Goal: Information Seeking & Learning: Learn about a topic

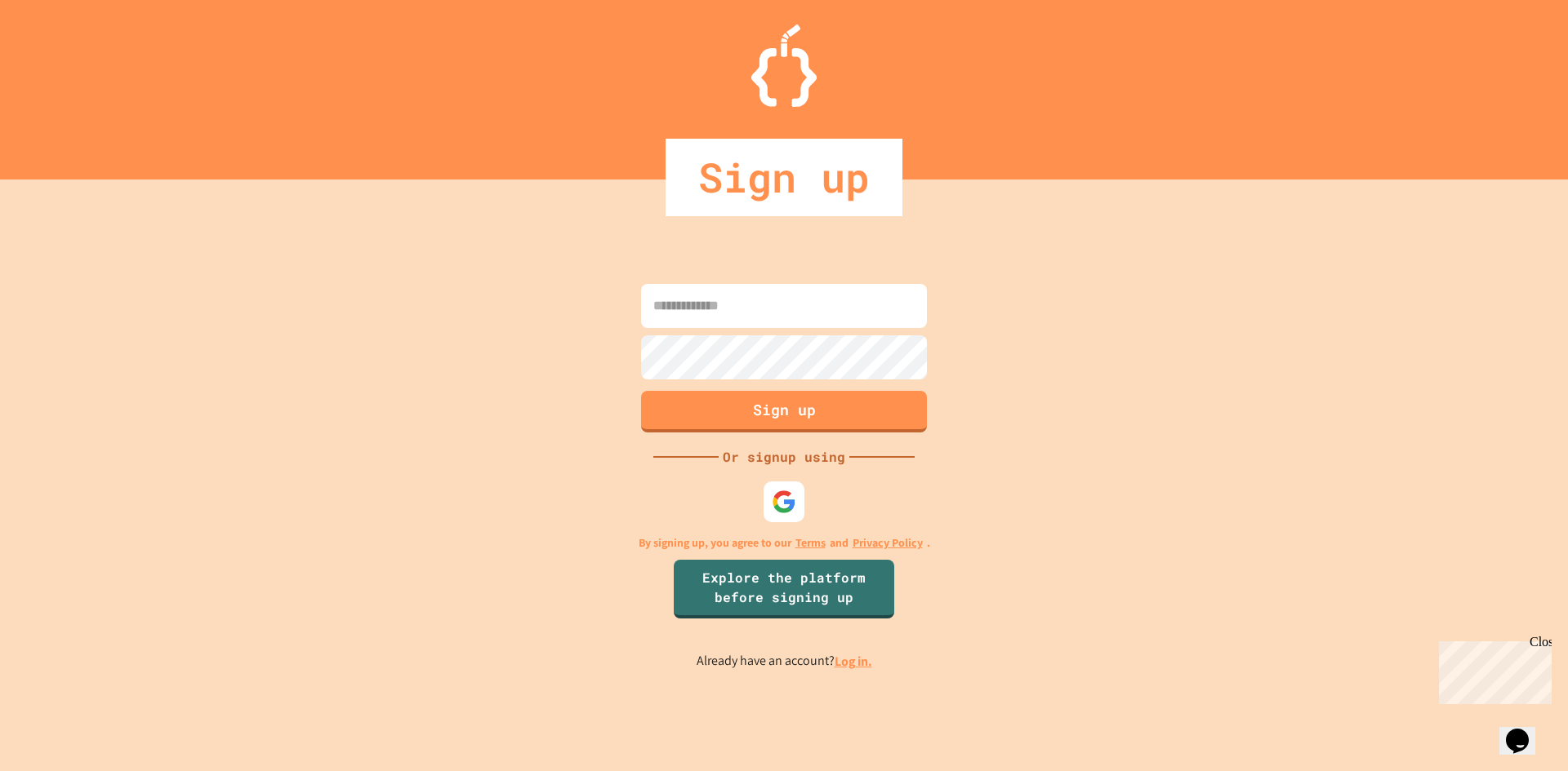
click at [763, 281] on form "Sign up" at bounding box center [784, 358] width 294 height 157
click at [770, 300] on input at bounding box center [783, 306] width 286 height 44
type input "*"
type input "**********"
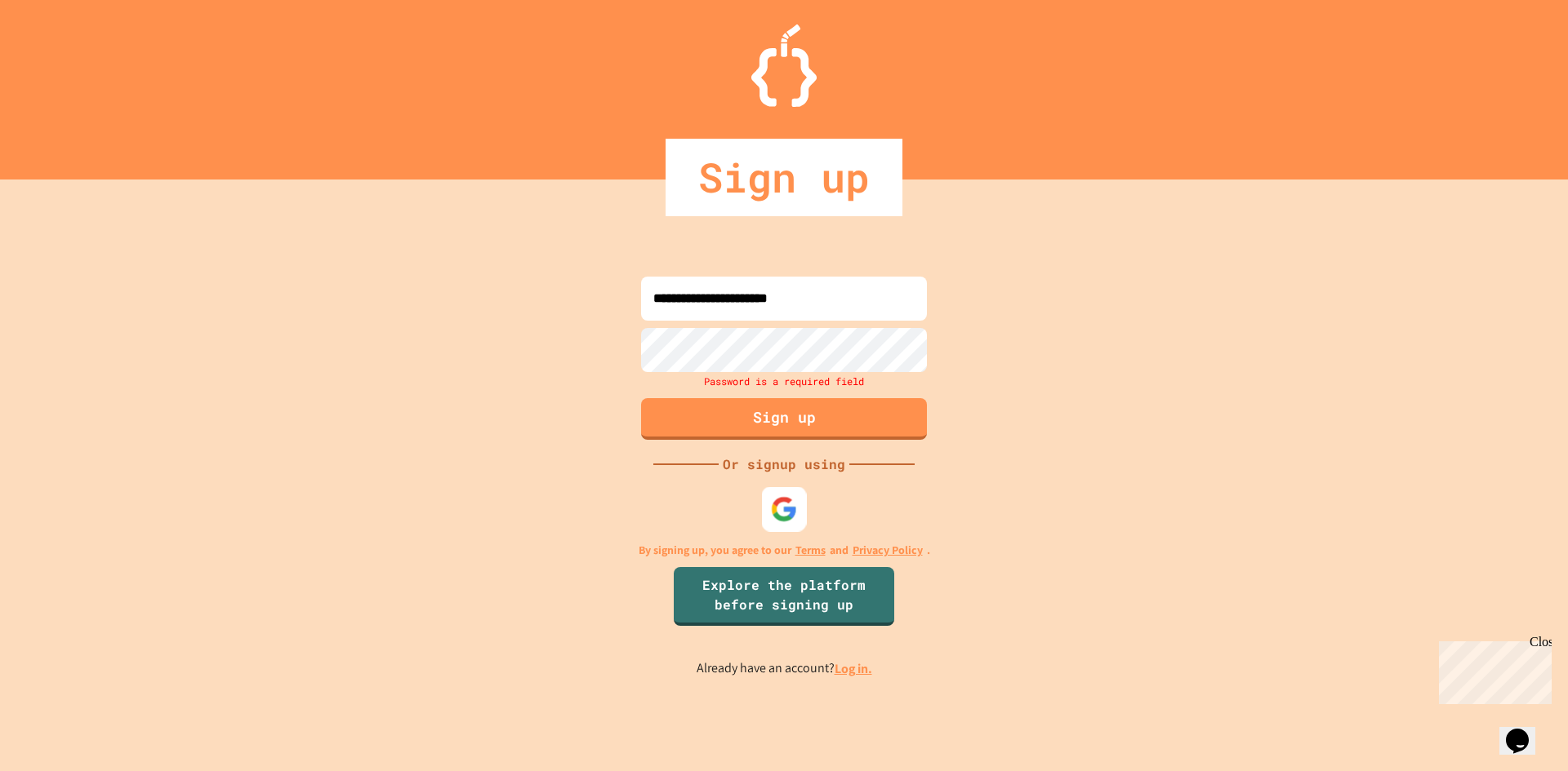
click at [785, 493] on div at bounding box center [784, 509] width 45 height 45
click at [844, 670] on link "Log in." at bounding box center [853, 668] width 37 height 17
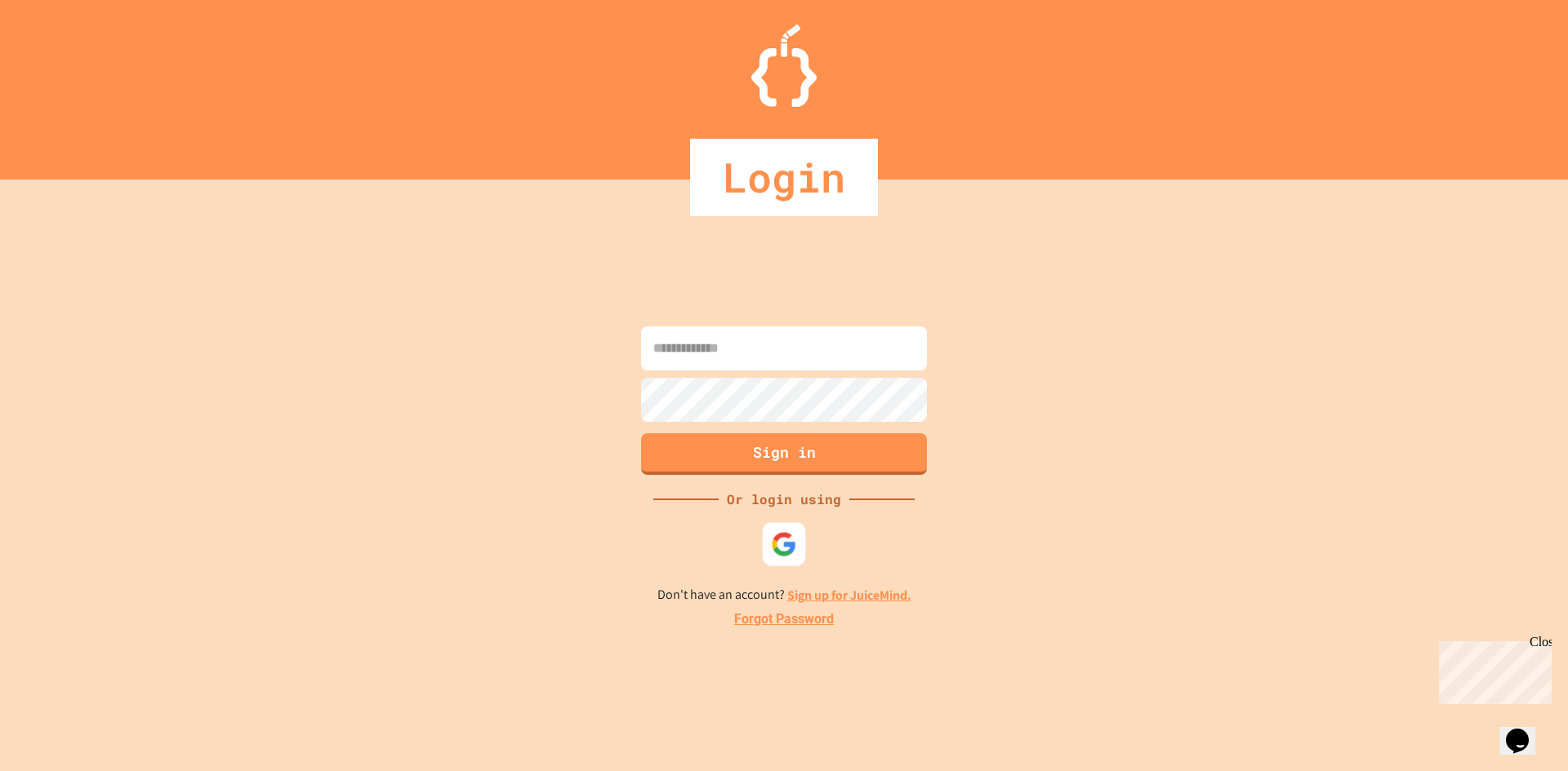
click at [771, 542] on img at bounding box center [783, 544] width 26 height 26
click at [765, 337] on input at bounding box center [783, 348] width 286 height 44
type input "**********"
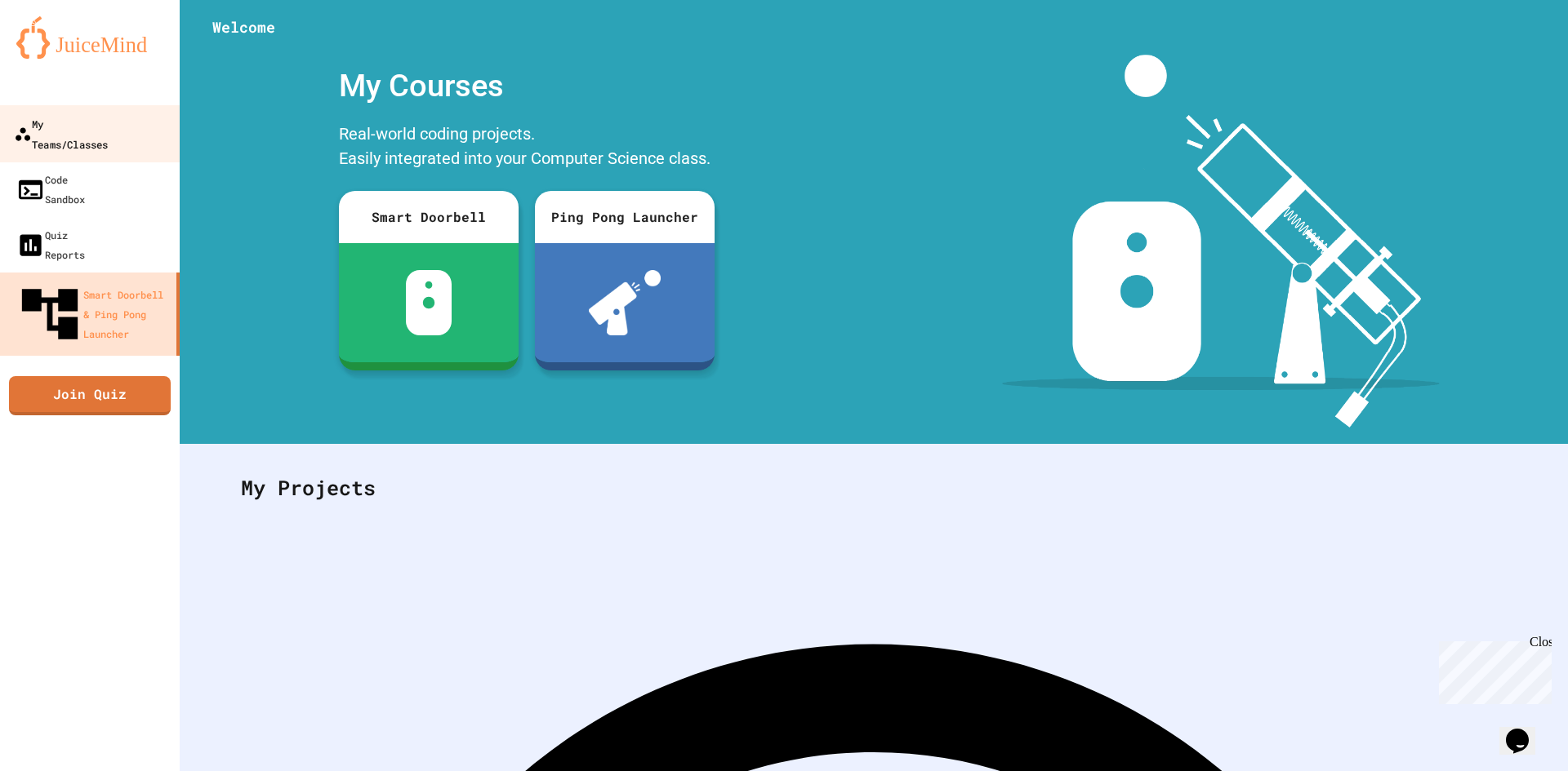
click at [89, 125] on div "My Teams/Classes" at bounding box center [61, 133] width 94 height 40
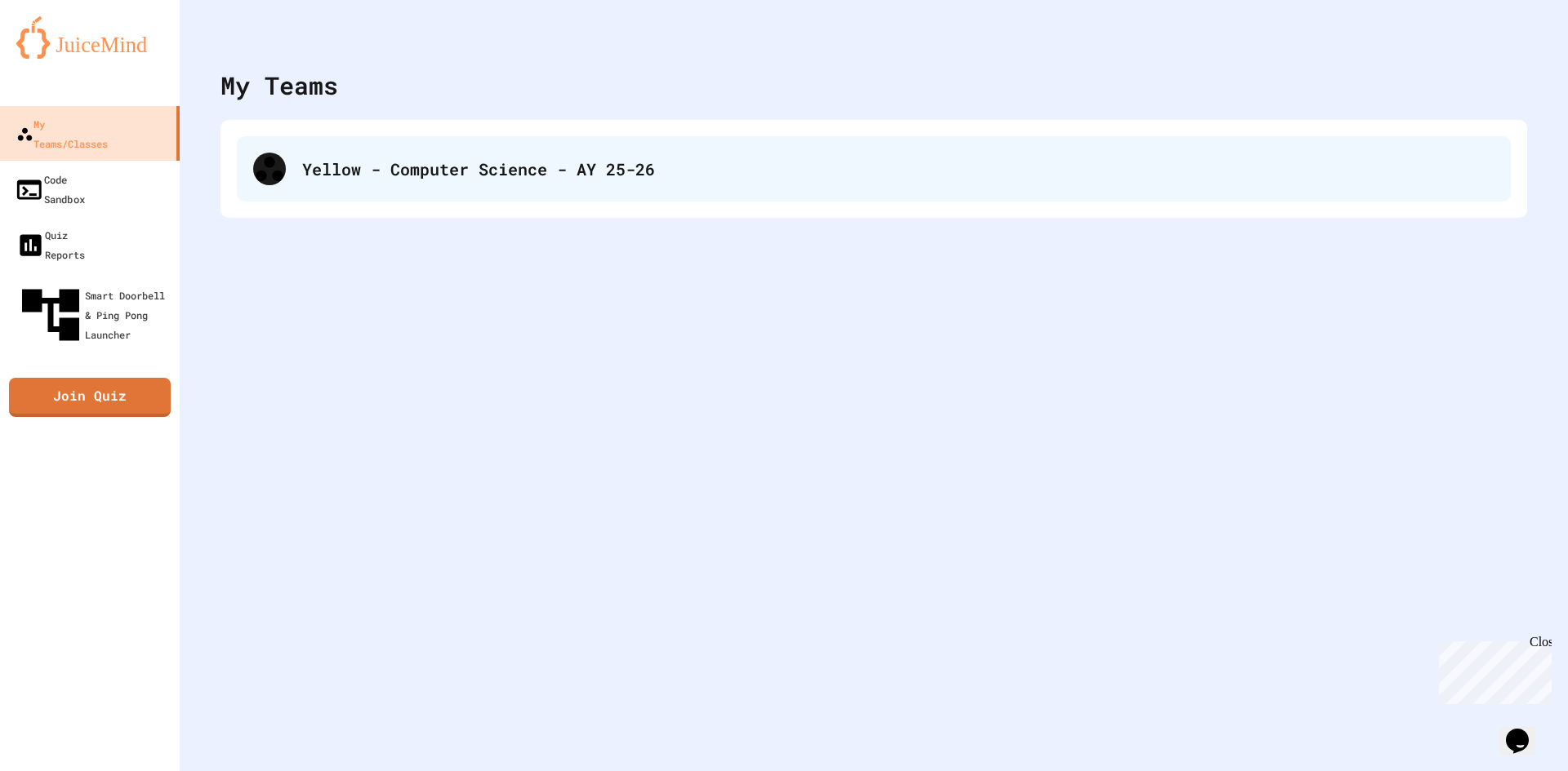
click at [415, 169] on div "Yellow - Computer Science - AY 25-26" at bounding box center [898, 169] width 1192 height 25
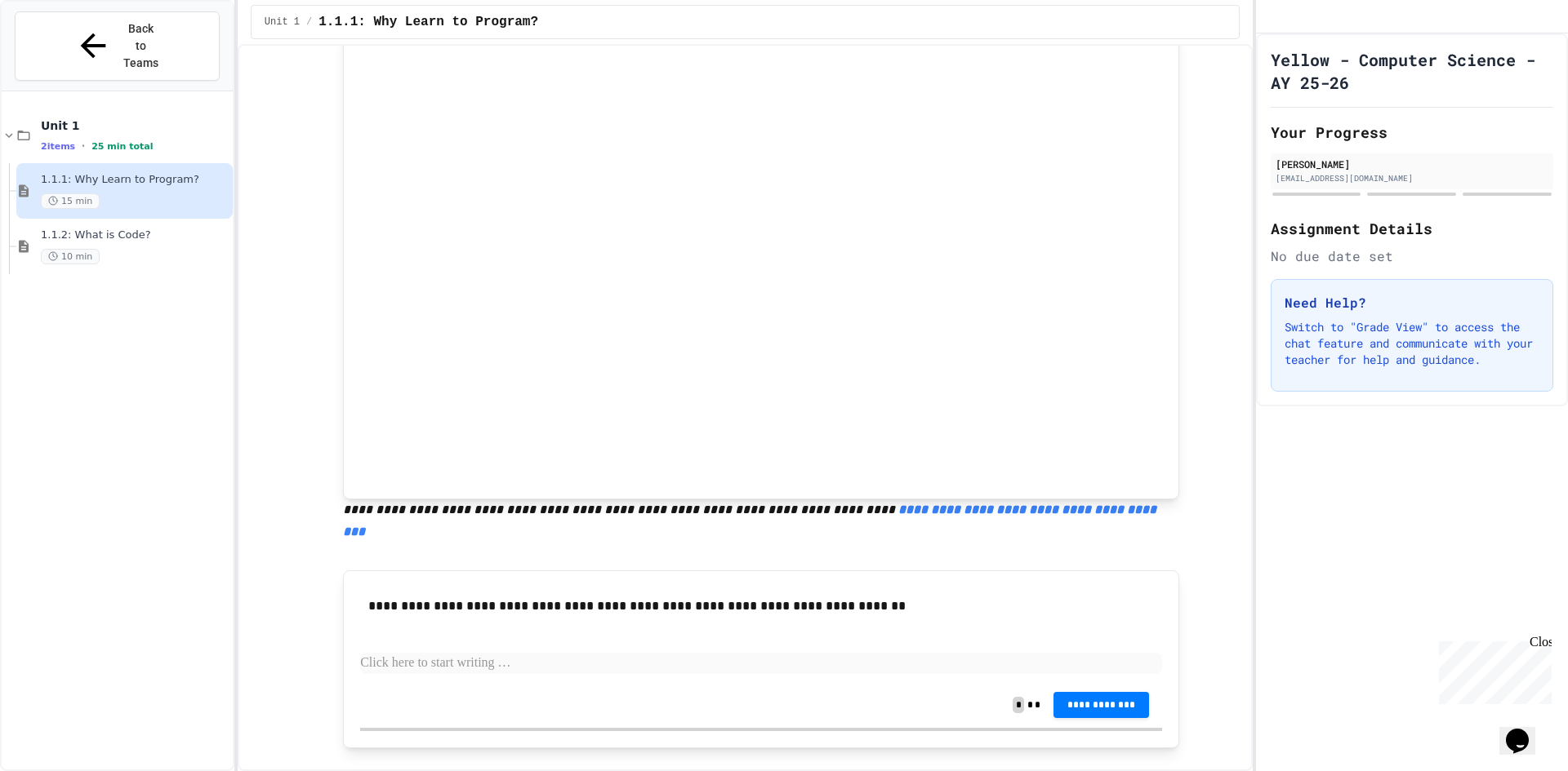
scroll to position [489, 0]
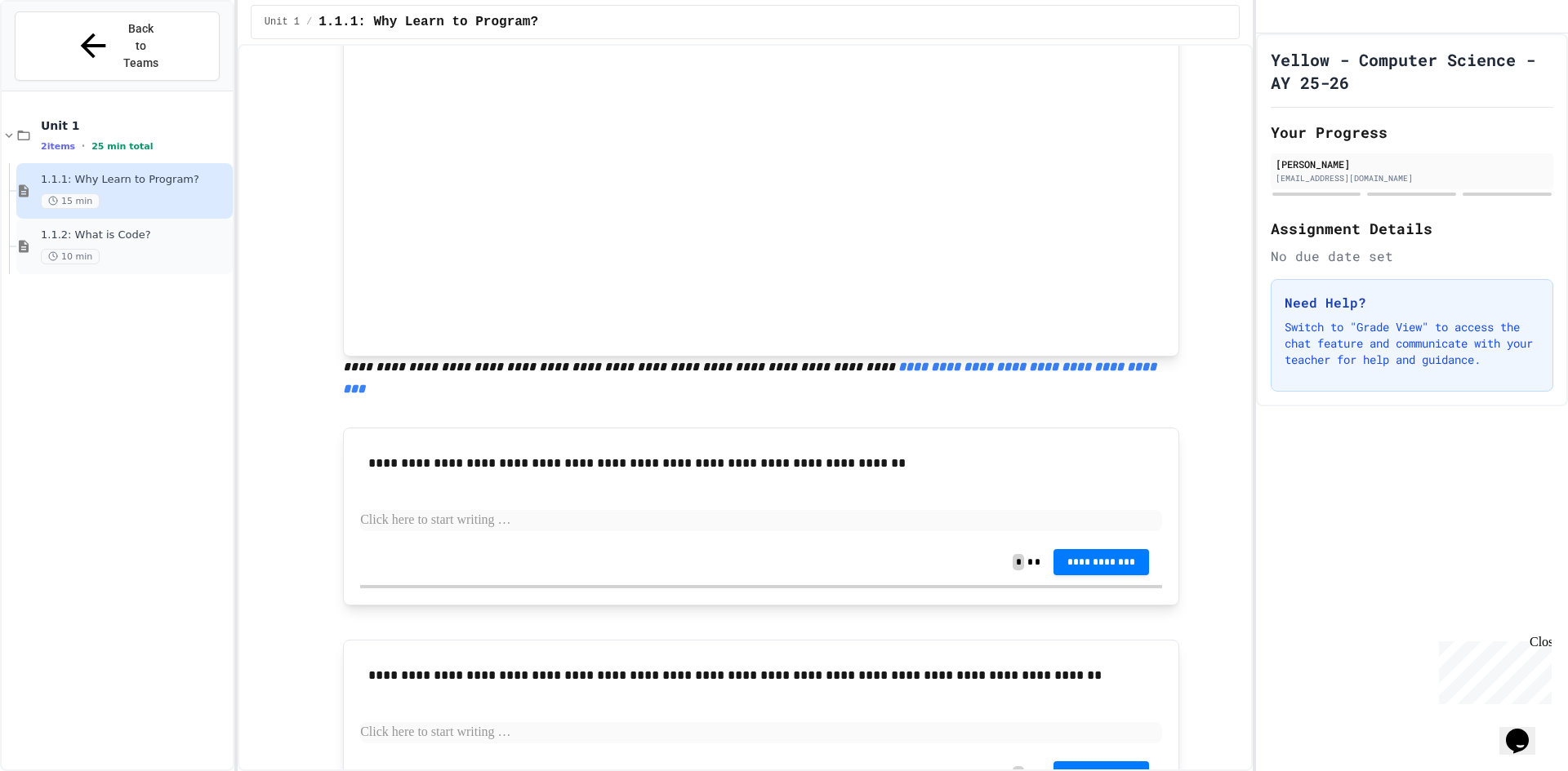
click at [99, 229] on span "1.1.2: What is Code?" at bounding box center [135, 235] width 188 height 14
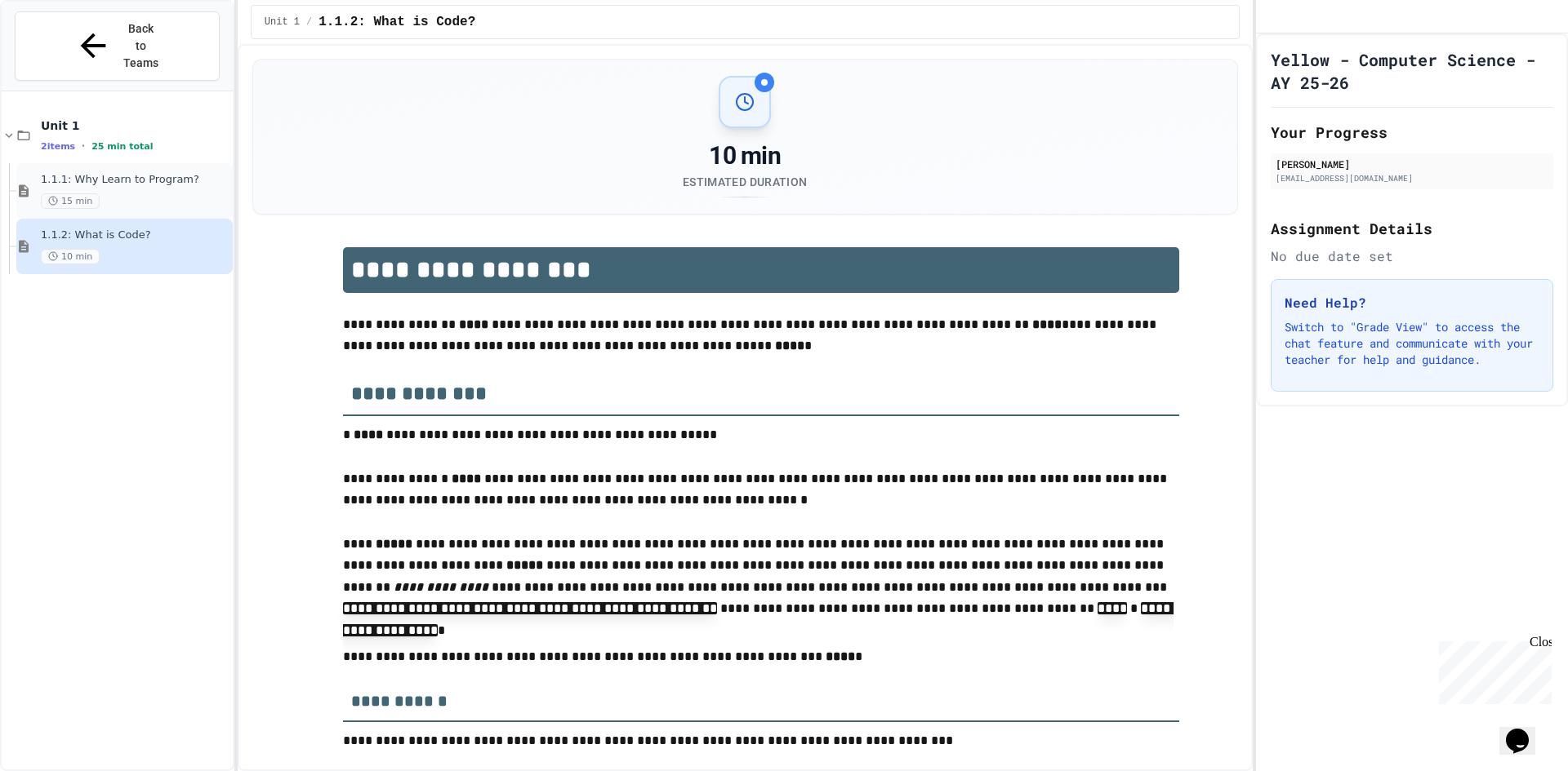
type input "*****"
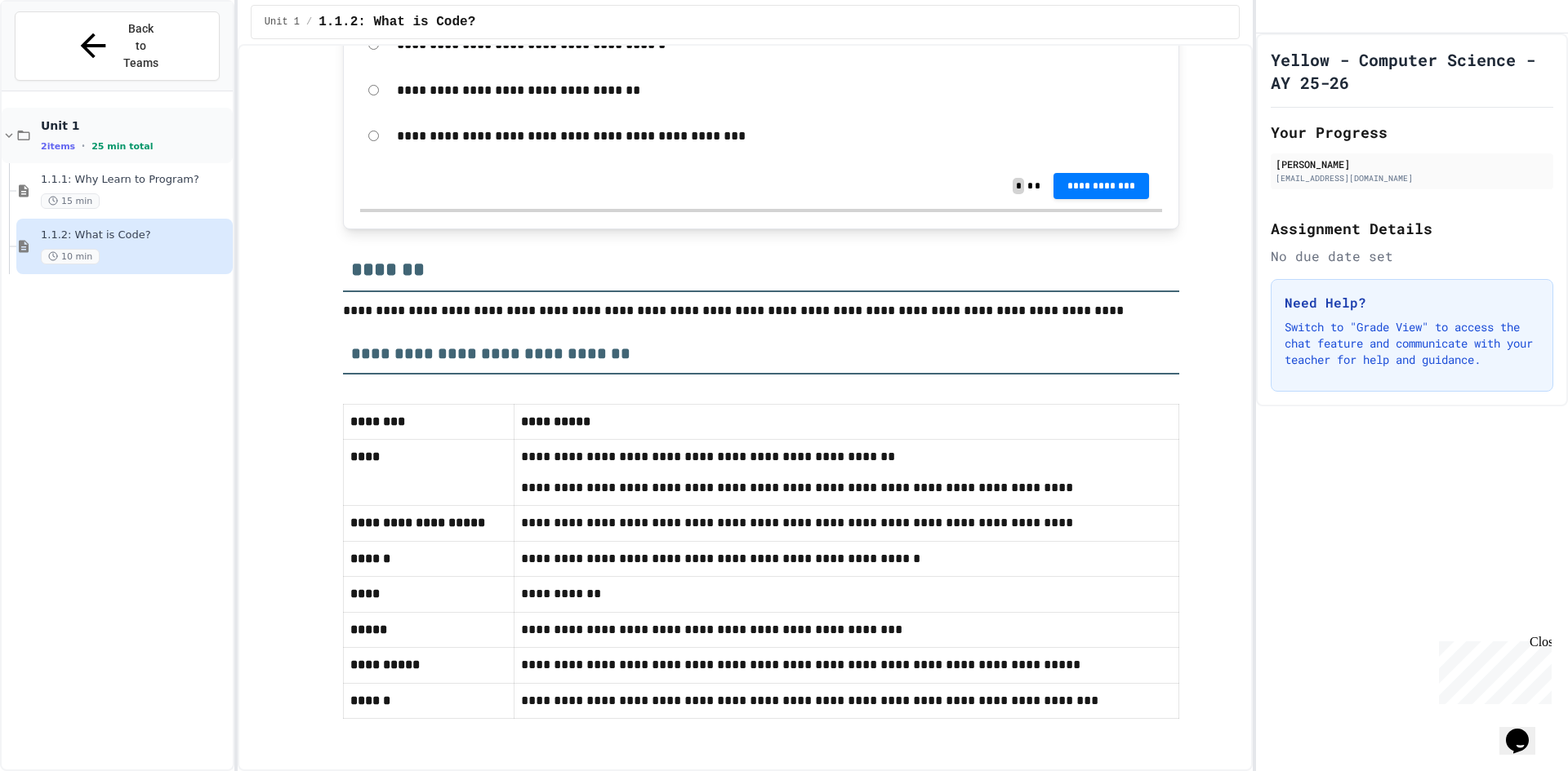
scroll to position [7902, 0]
click at [156, 43] on button "Back to Teams" at bounding box center [117, 46] width 205 height 70
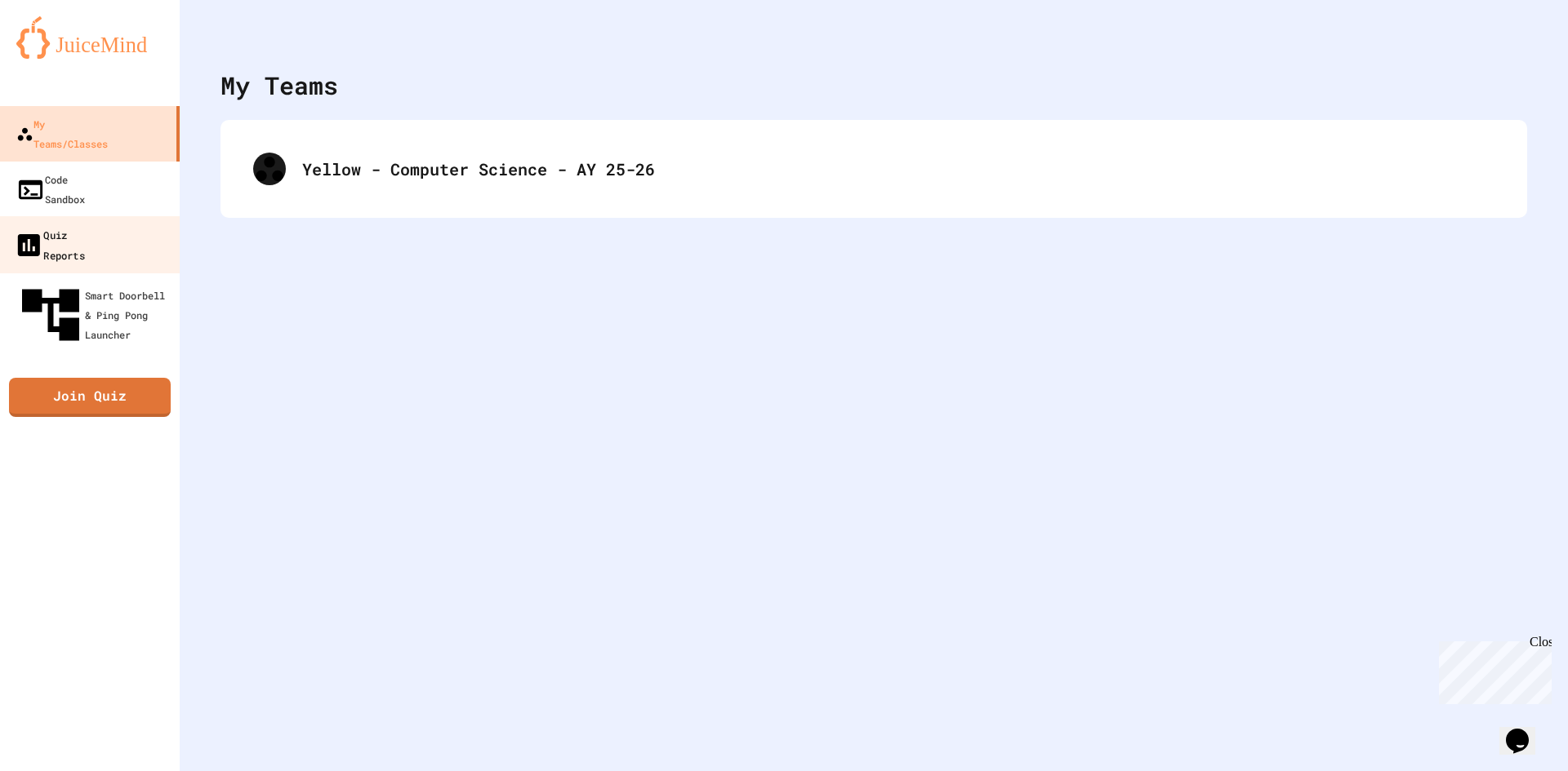
click at [78, 216] on link "Quiz Reports" at bounding box center [90, 244] width 185 height 57
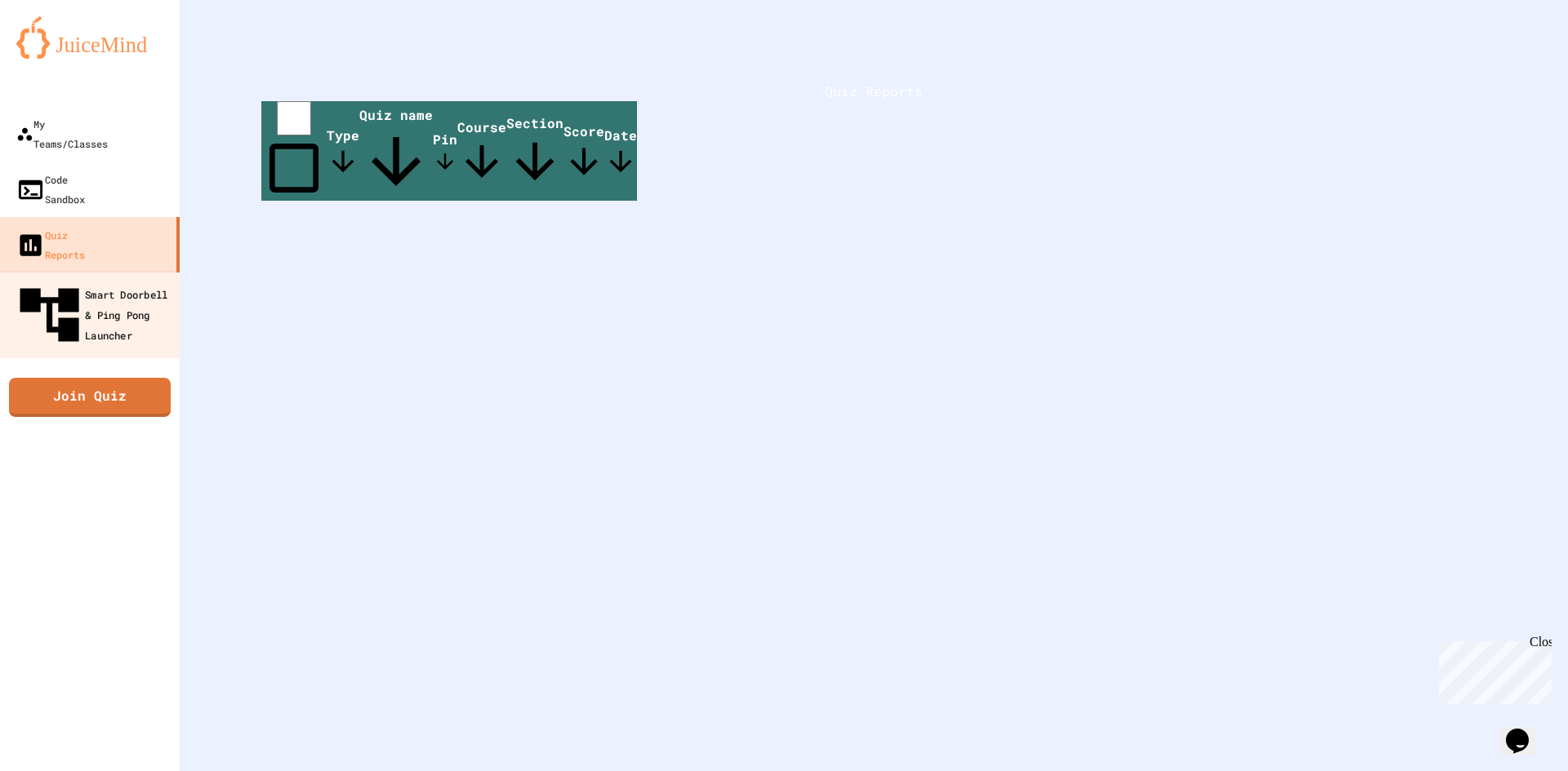
click at [97, 280] on div "Smart Doorbell & Ping Pong Launcher" at bounding box center [94, 315] width 162 height 71
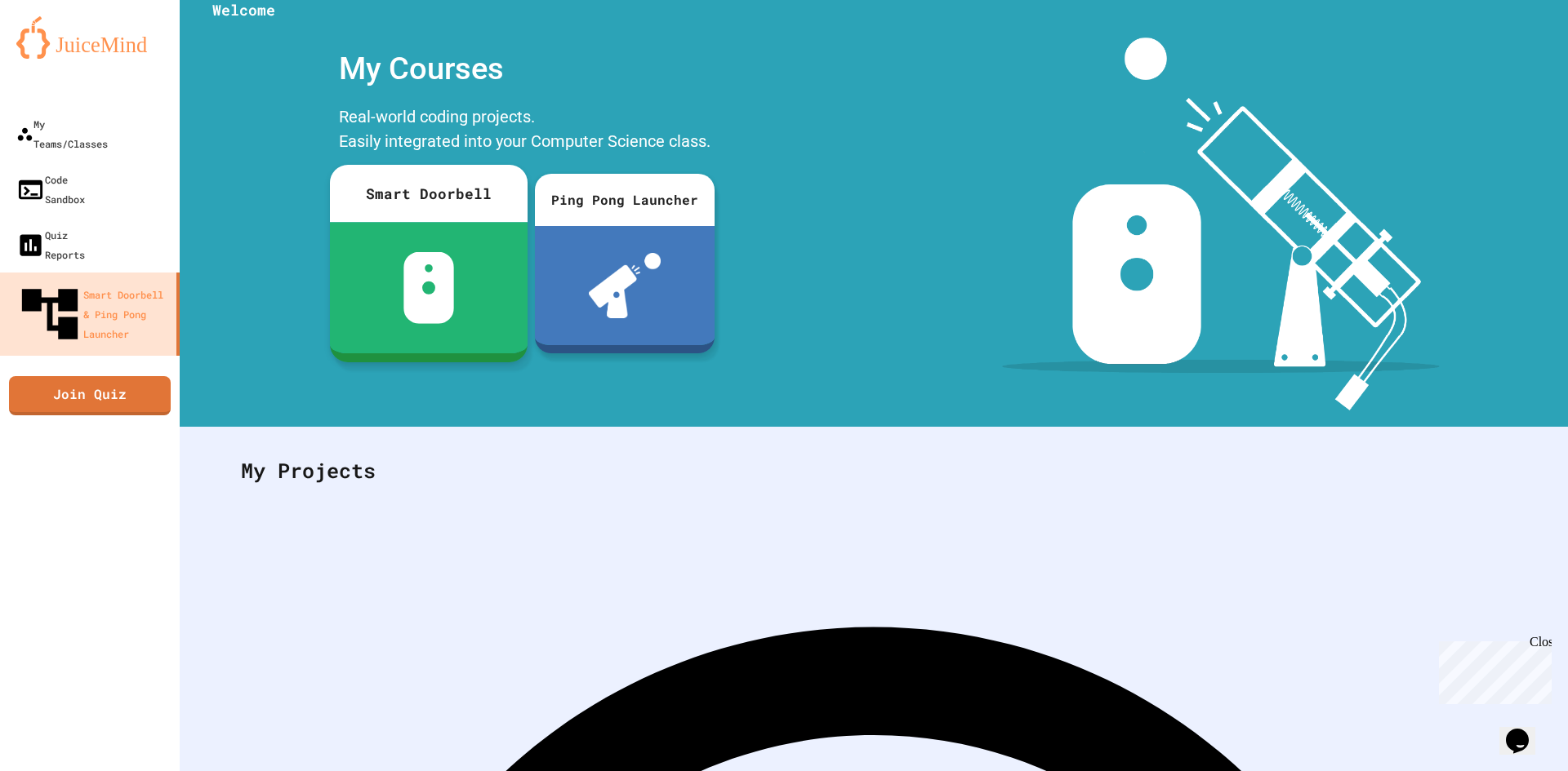
scroll to position [47, 0]
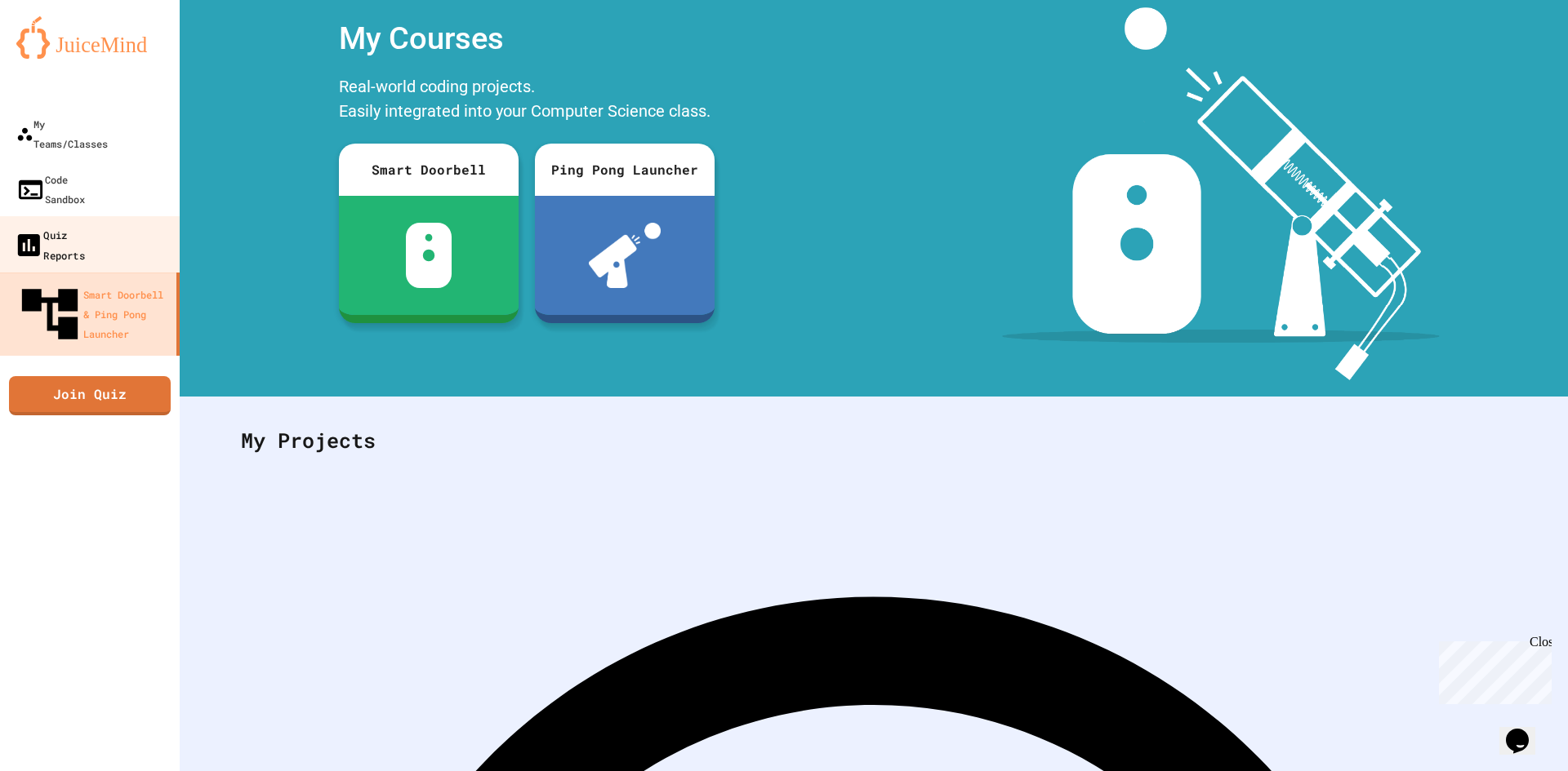
click at [85, 225] on div "Quiz Reports" at bounding box center [49, 244] width 71 height 40
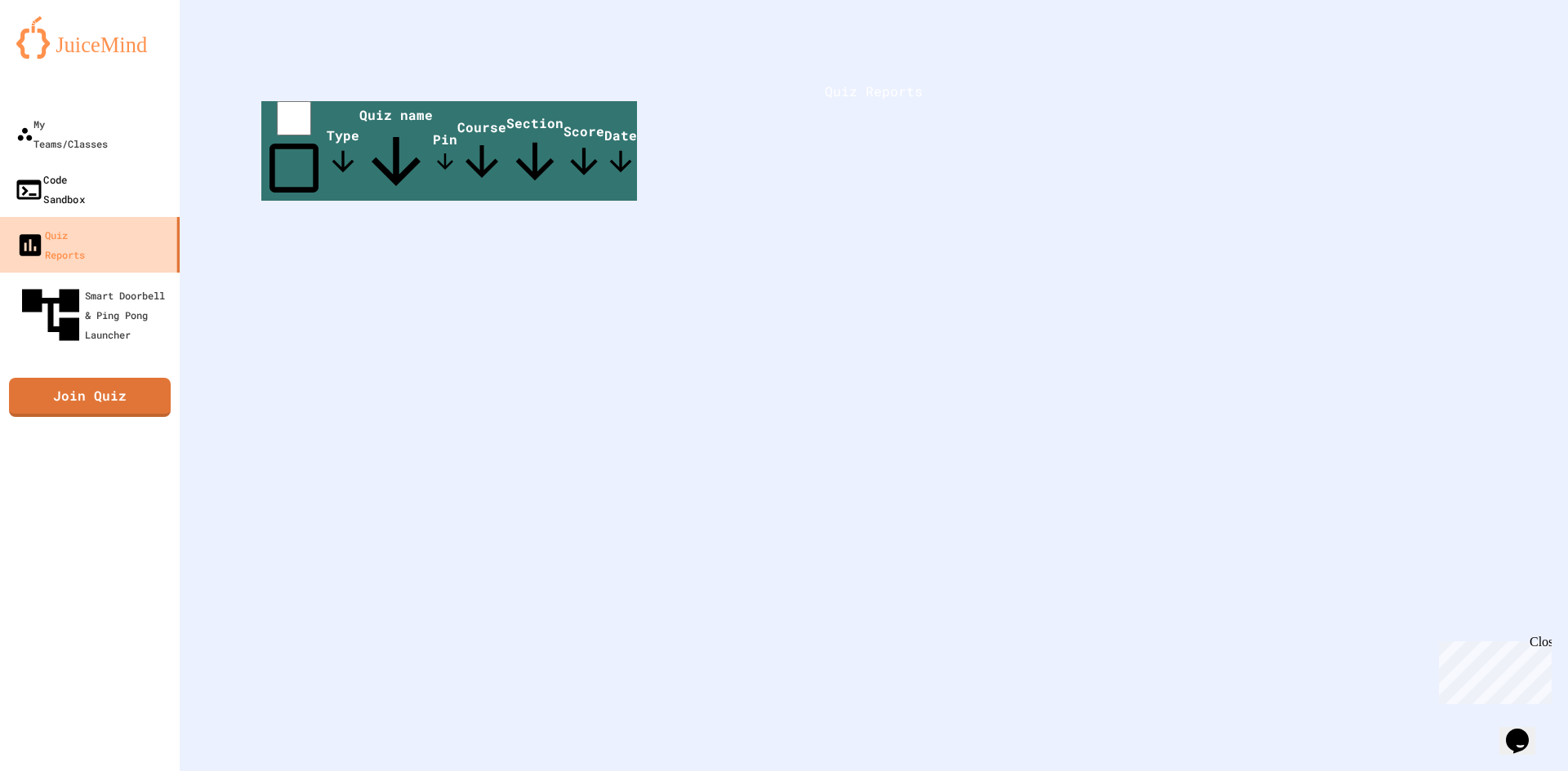
click at [82, 169] on div "Code Sandbox" at bounding box center [49, 188] width 71 height 40
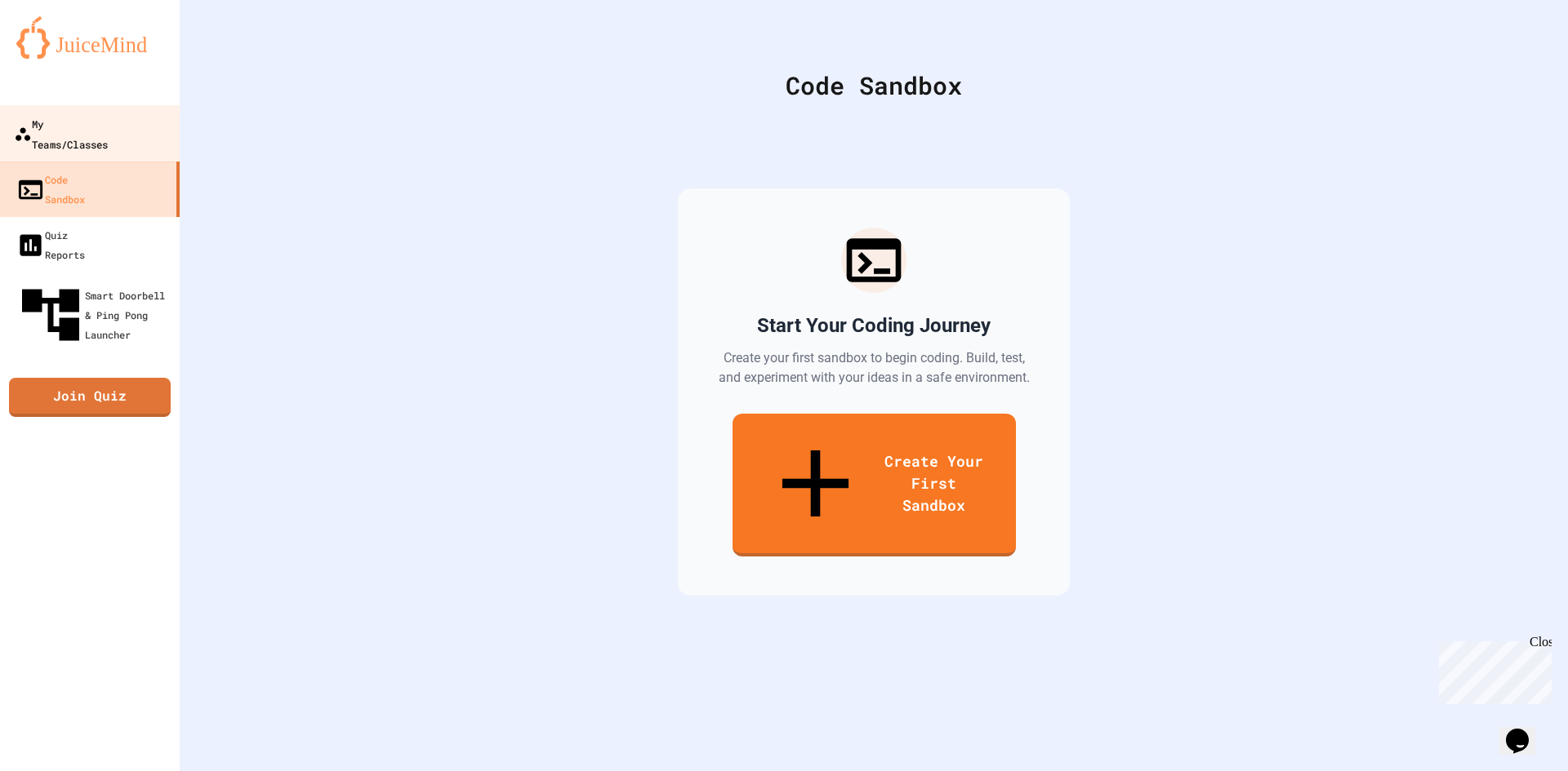
click at [89, 124] on div "My Teams/Classes" at bounding box center [61, 133] width 94 height 40
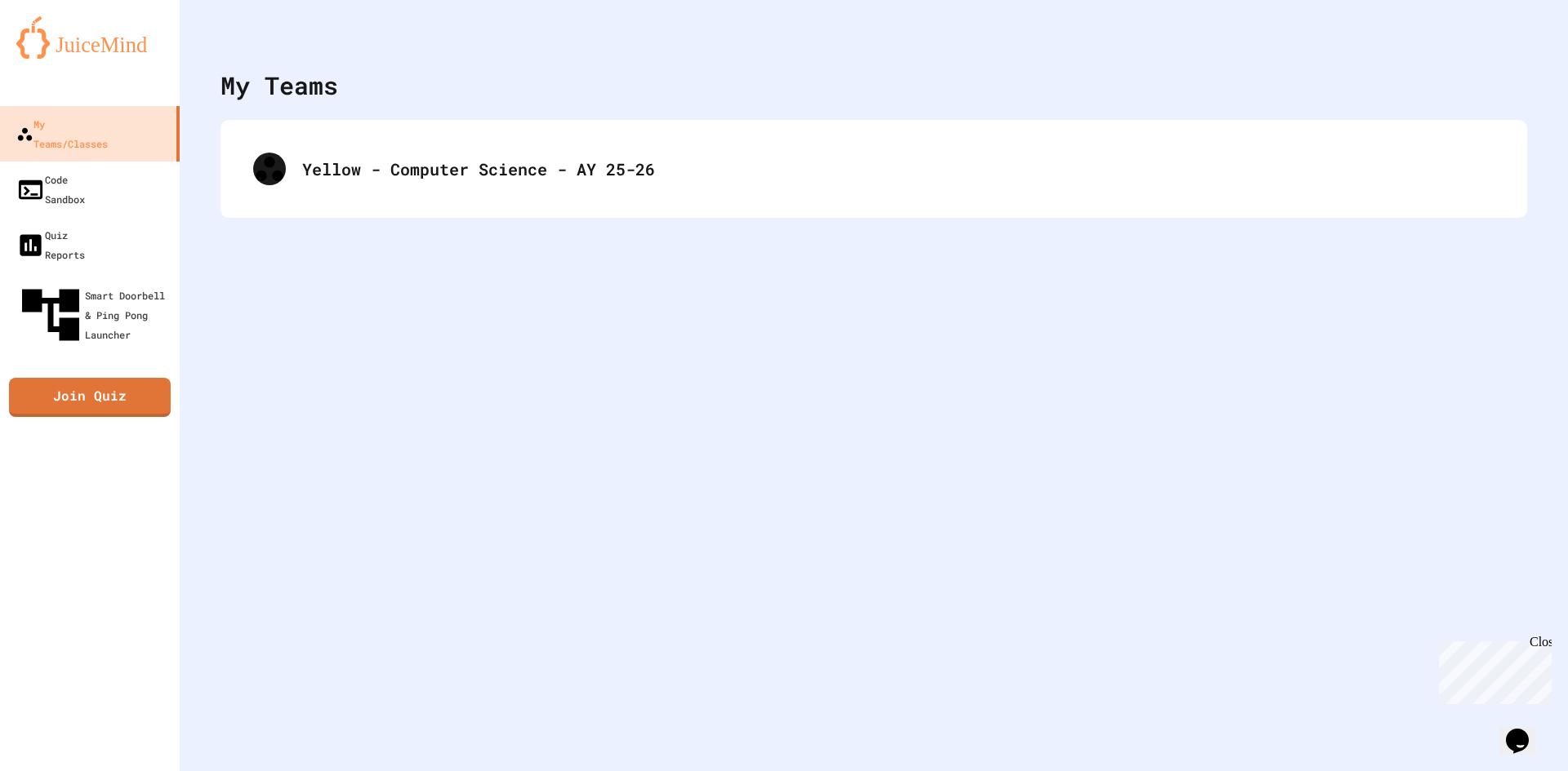
click at [0, 106] on link "My Teams/Classes" at bounding box center [89, 133] width 180 height 56
